Goal: Task Accomplishment & Management: Manage account settings

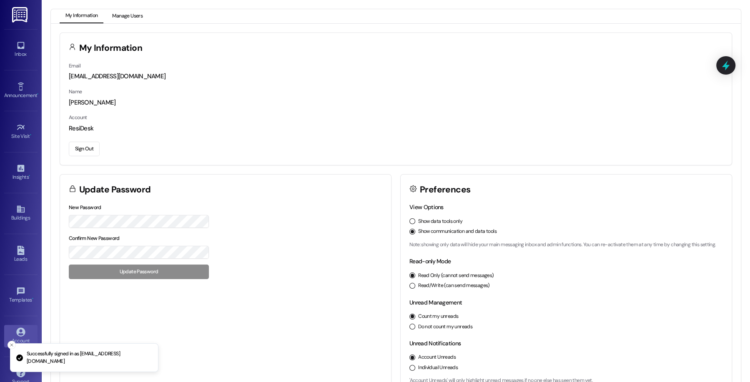
click at [138, 16] on button "Manage Users" at bounding box center [127, 16] width 42 height 14
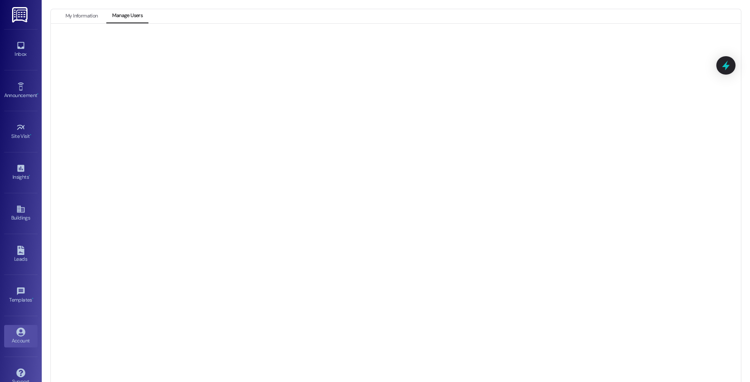
scroll to position [11, 0]
click at [86, 1] on button "My Information" at bounding box center [82, 5] width 44 height 14
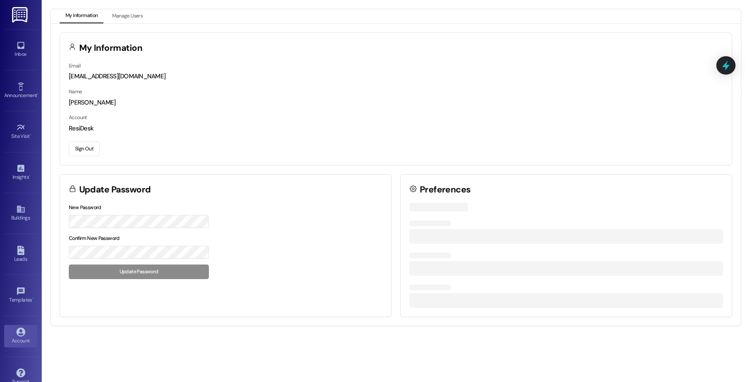
click at [90, 145] on button "Sign Out" at bounding box center [84, 149] width 31 height 15
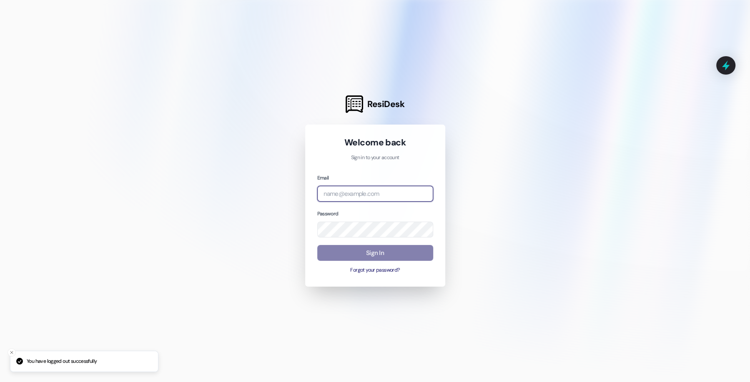
click at [380, 190] on input "email" at bounding box center [375, 194] width 116 height 16
type input "[EMAIL_ADDRESS][DOMAIN_NAME]"
